Goal: Check status

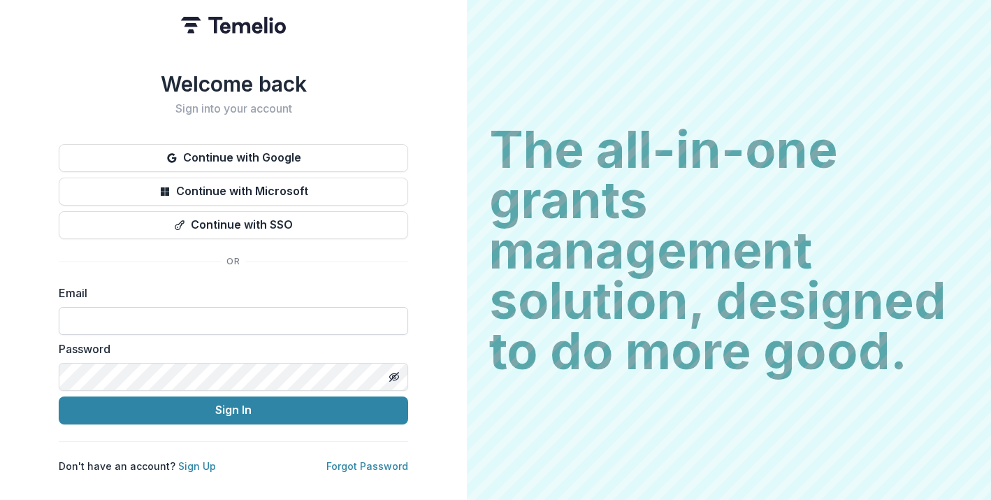
click at [254, 312] on input at bounding box center [233, 321] width 349 height 28
type input "**********"
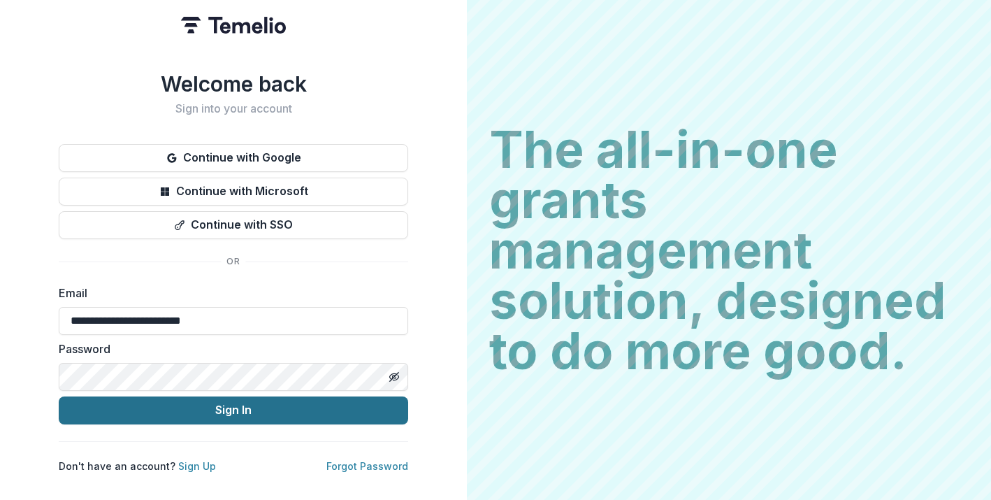
click at [251, 404] on button "Sign In" at bounding box center [233, 410] width 349 height 28
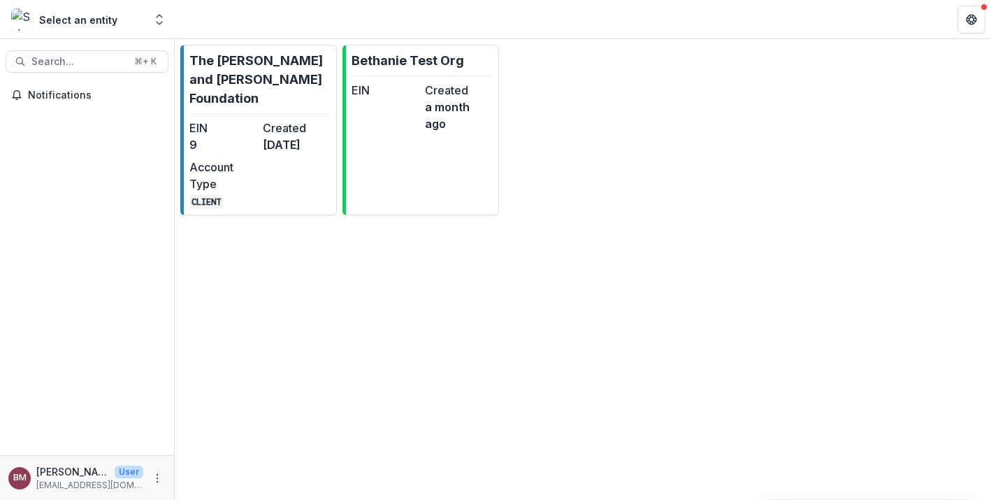
click at [98, 28] on div "Select an entity" at bounding box center [77, 19] width 133 height 22
click at [102, 15] on div "Select an entity" at bounding box center [78, 20] width 78 height 15
click at [158, 24] on polyline "Open entity switcher" at bounding box center [160, 23] width 6 height 3
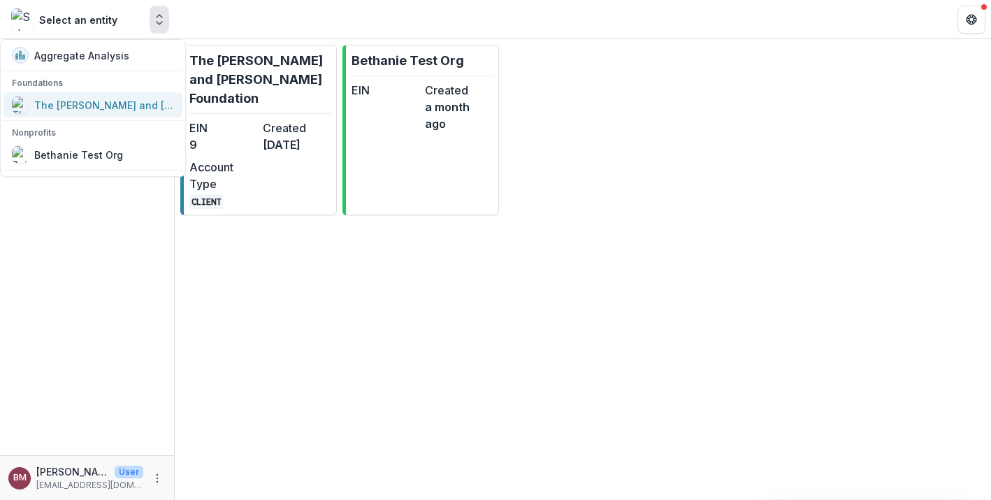
click at [121, 99] on div "The [PERSON_NAME] and [PERSON_NAME] Foundation" at bounding box center [104, 105] width 140 height 15
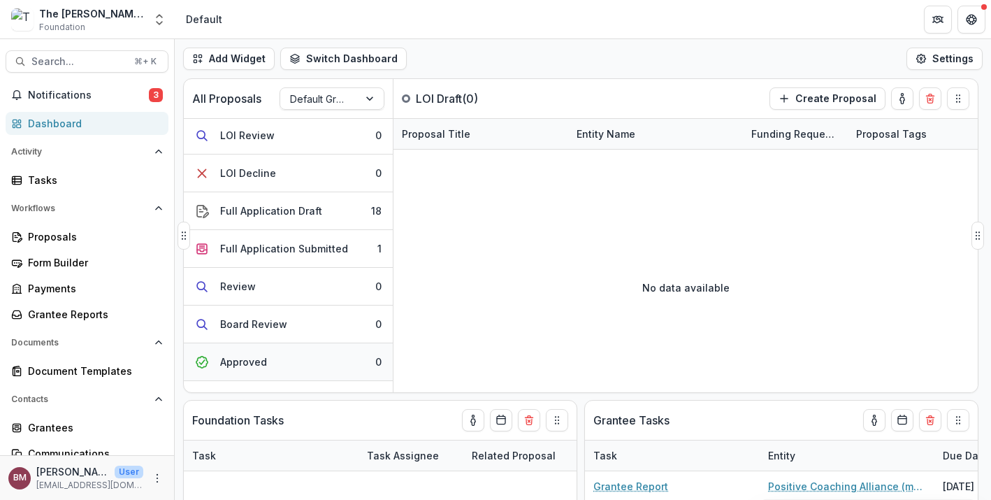
scroll to position [41, 0]
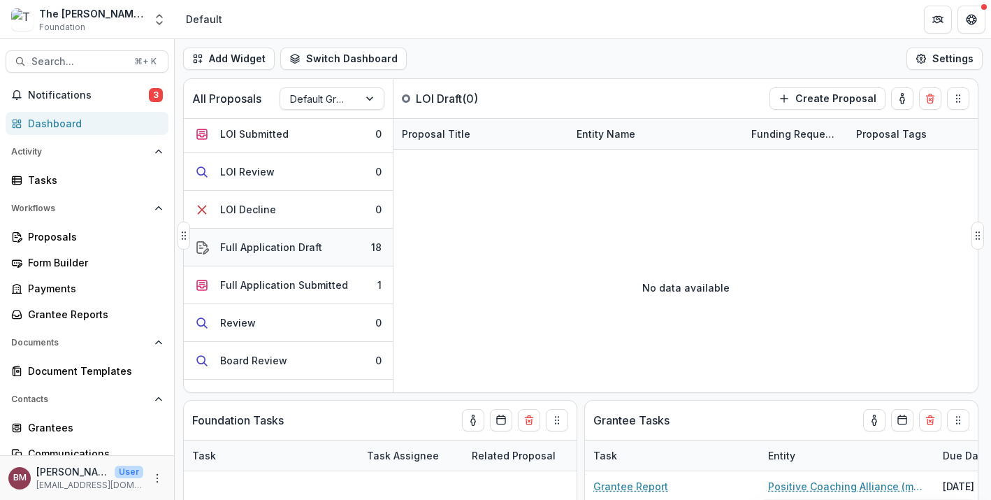
click at [279, 246] on div "Full Application Draft" at bounding box center [271, 247] width 102 height 15
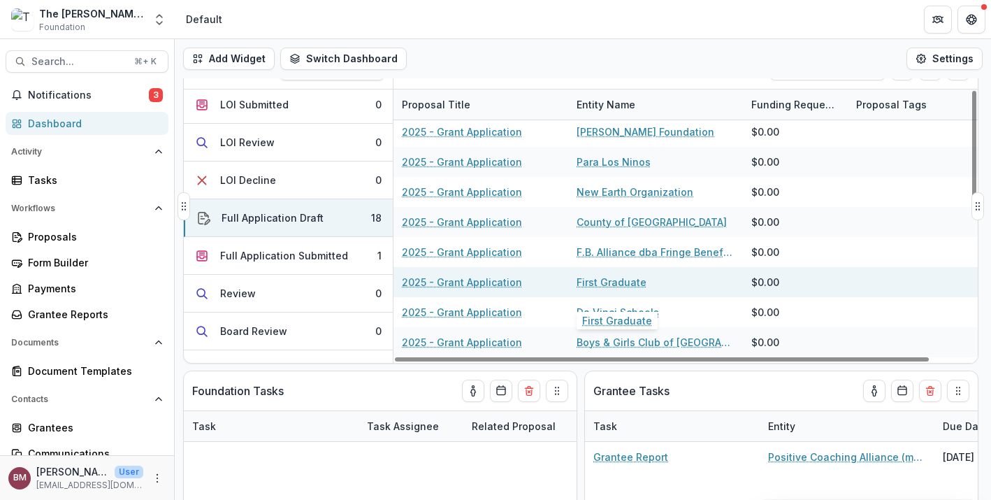
scroll to position [154, 0]
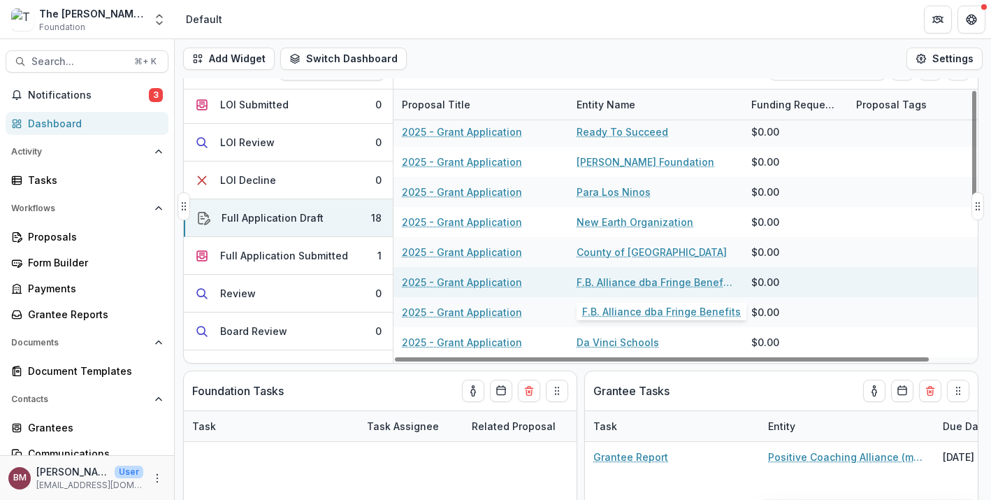
click at [620, 281] on link "F.B. Alliance dba Fringe Benefits" at bounding box center [655, 282] width 158 height 15
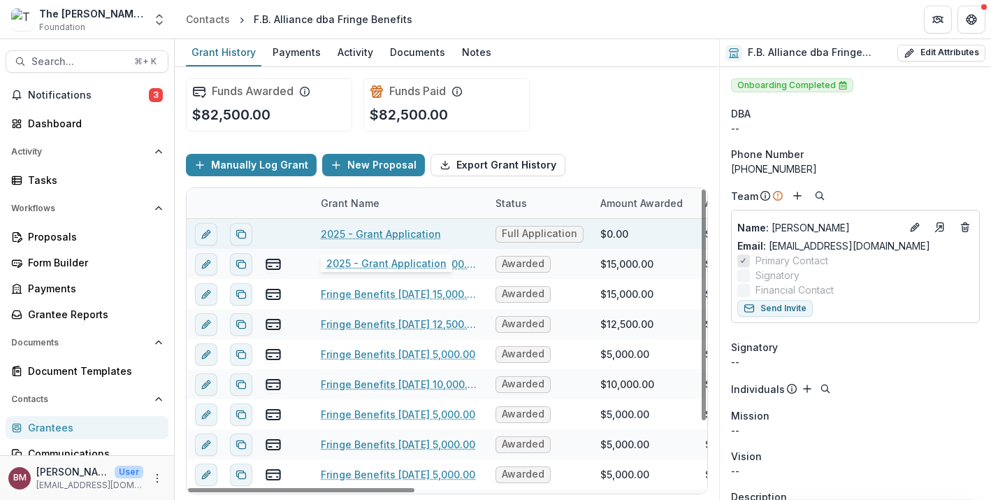
click at [393, 234] on link "2025 - Grant Application" at bounding box center [381, 233] width 120 height 15
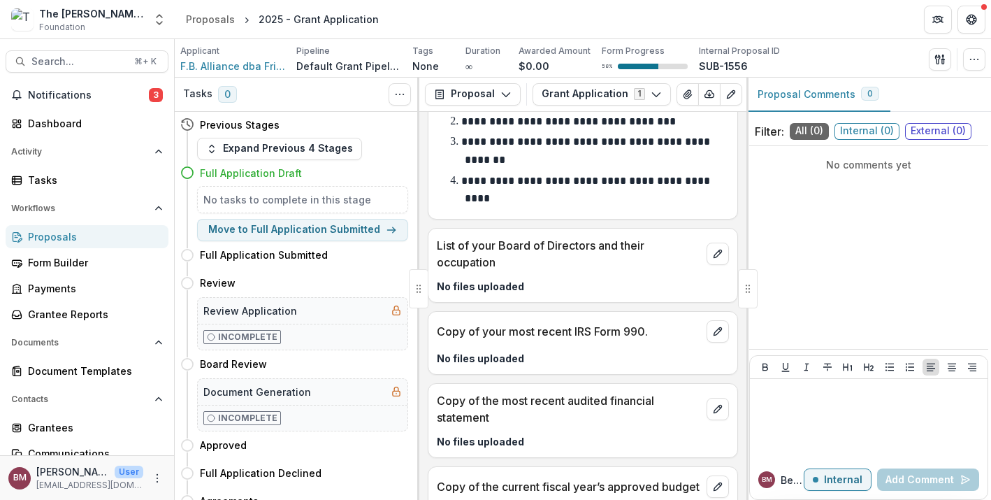
scroll to position [5520, 0]
